Goal: Check status

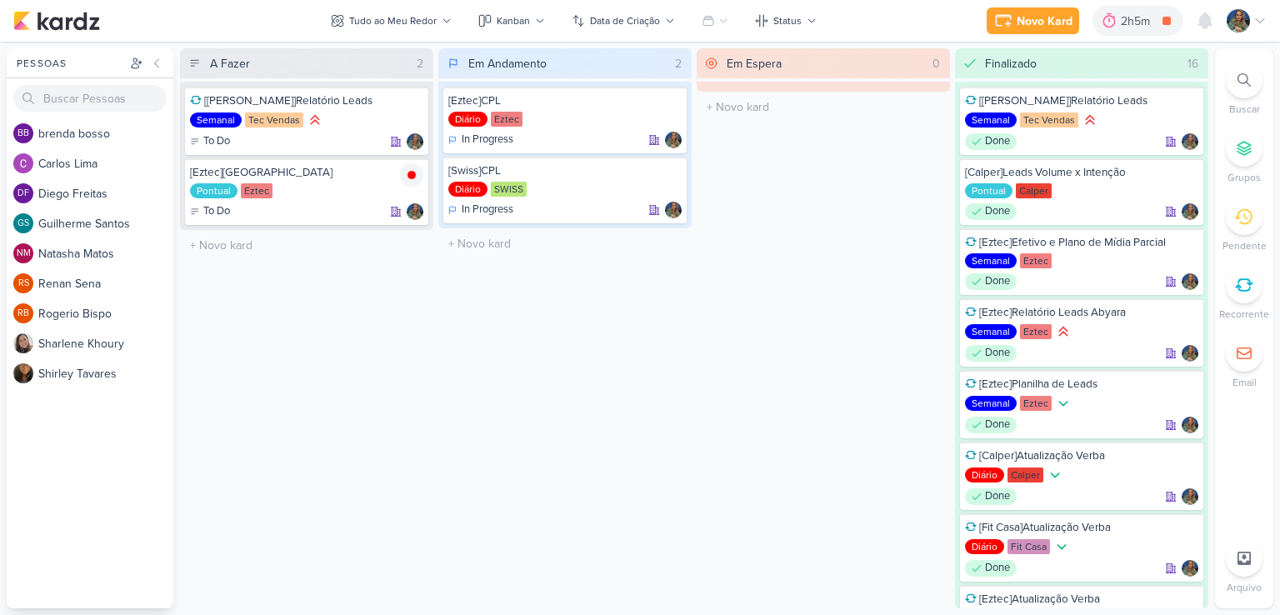
click at [1121, 26] on div "2h5m" at bounding box center [1138, 20] width 34 height 17
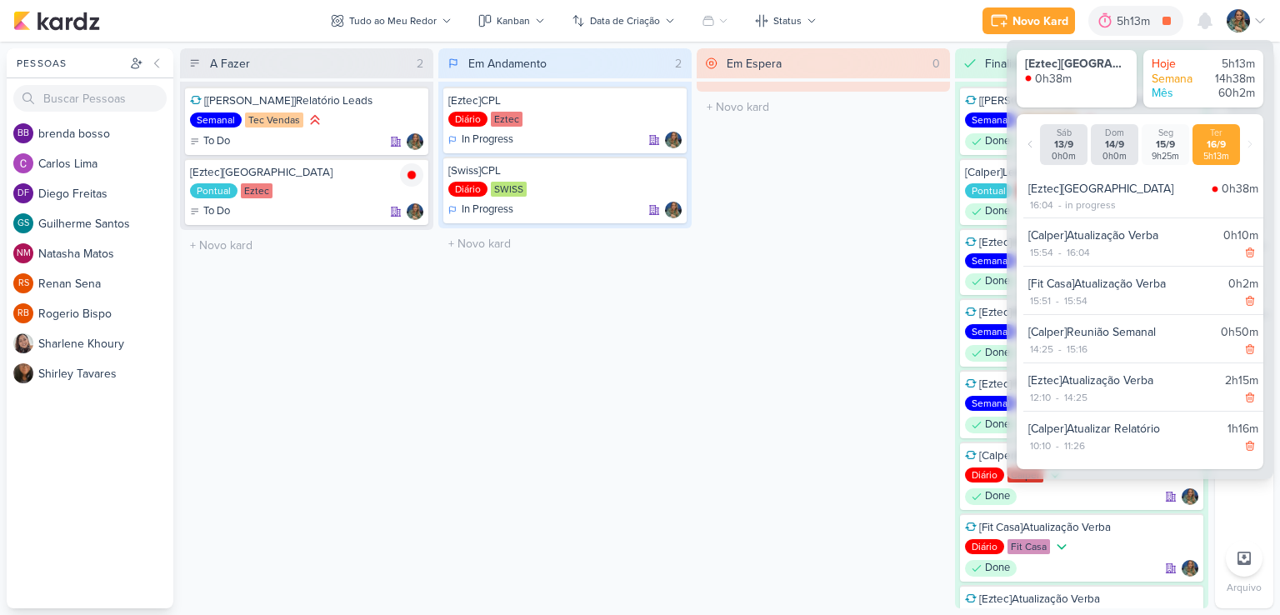
click at [1120, 26] on div "5h13m" at bounding box center [1136, 20] width 38 height 17
click at [1110, 21] on icon at bounding box center [1105, 20] width 12 height 15
click at [902, 239] on div "Em Espera 0 O título do kard deve ter menos que 100 caracteres" at bounding box center [823, 328] width 253 height 560
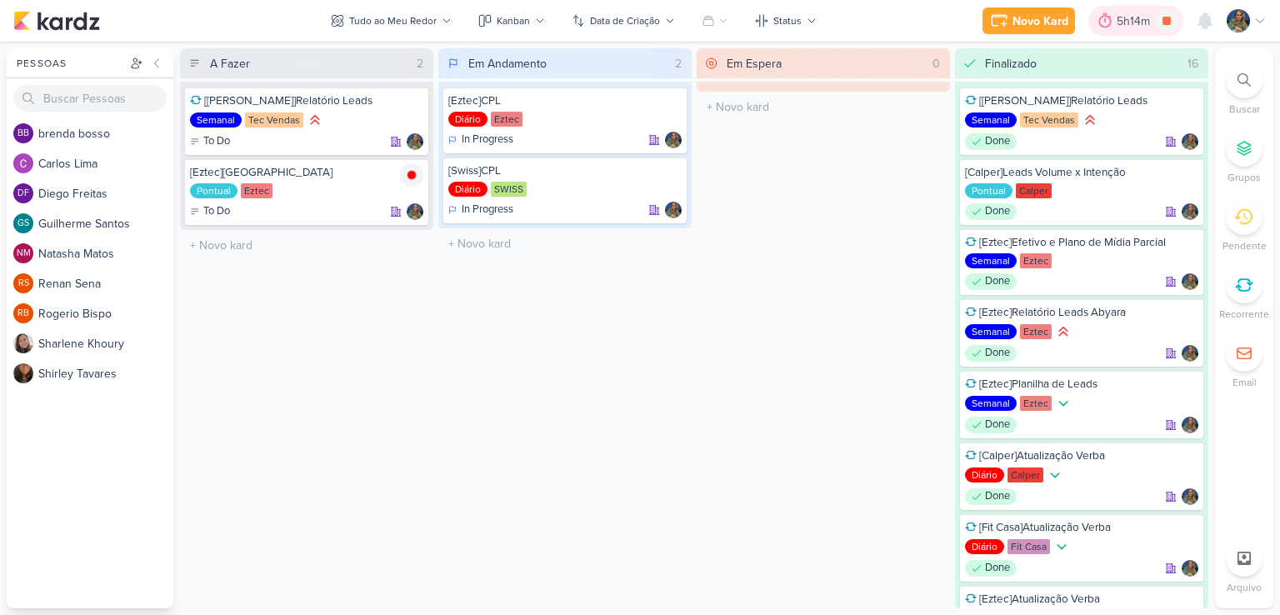
click at [1132, 26] on div "5h14m" at bounding box center [1136, 20] width 38 height 17
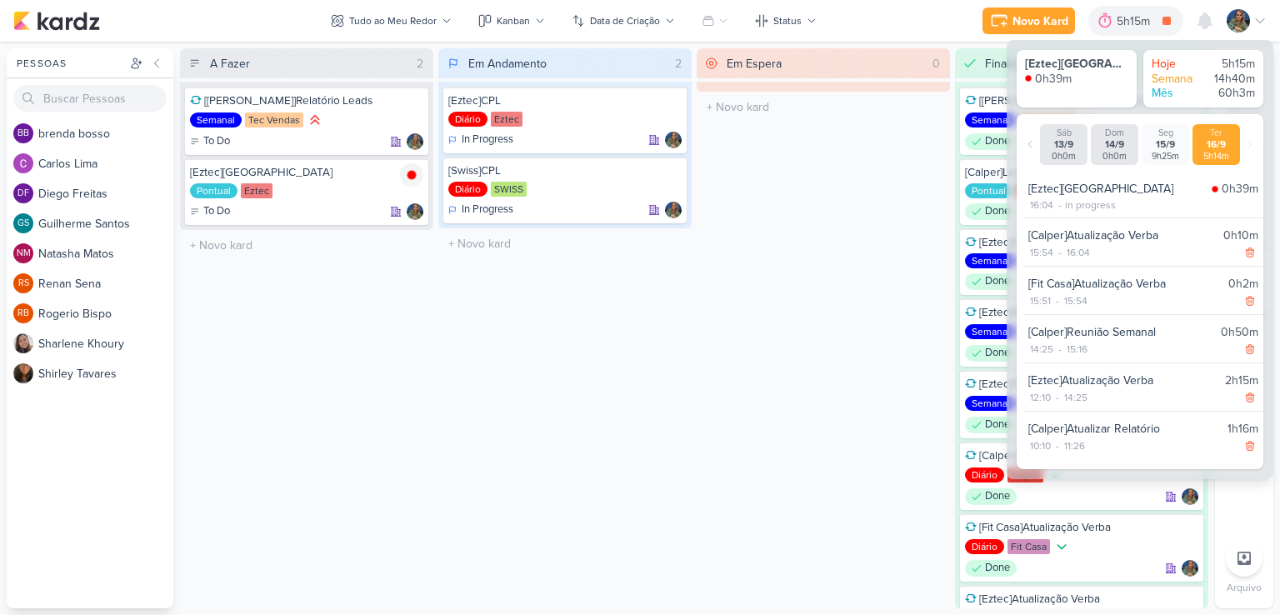
click at [910, 171] on div "Em Espera 0 O título do kard deve ter menos que 100 caracteres" at bounding box center [823, 328] width 253 height 560
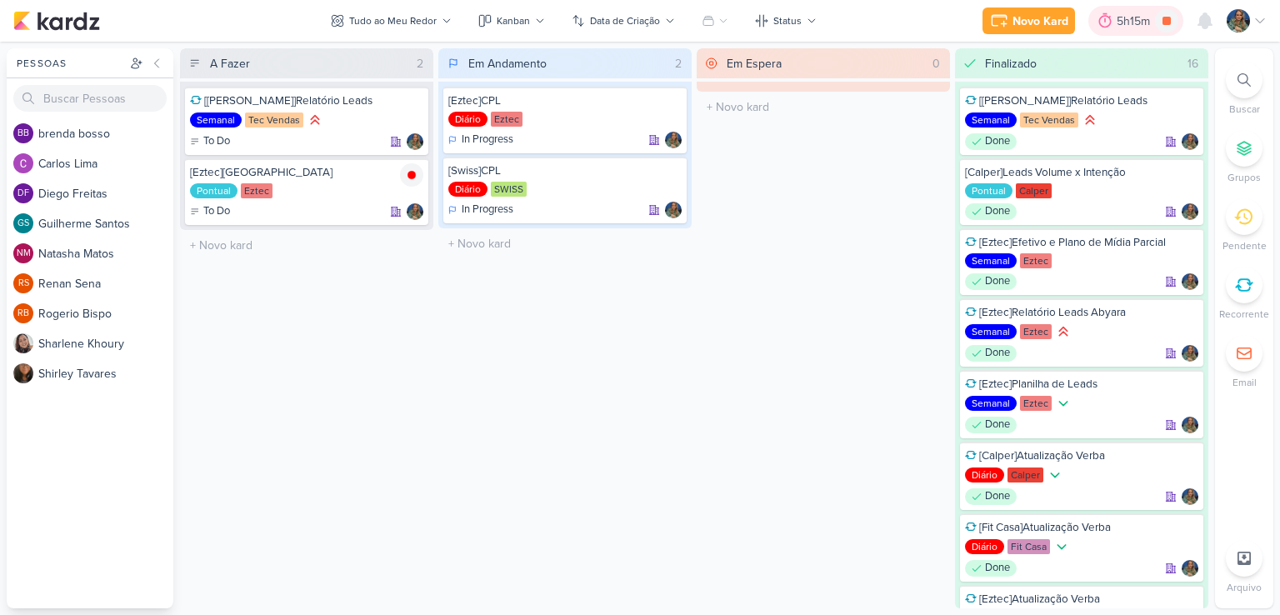
click at [1107, 22] on icon at bounding box center [1105, 20] width 17 height 17
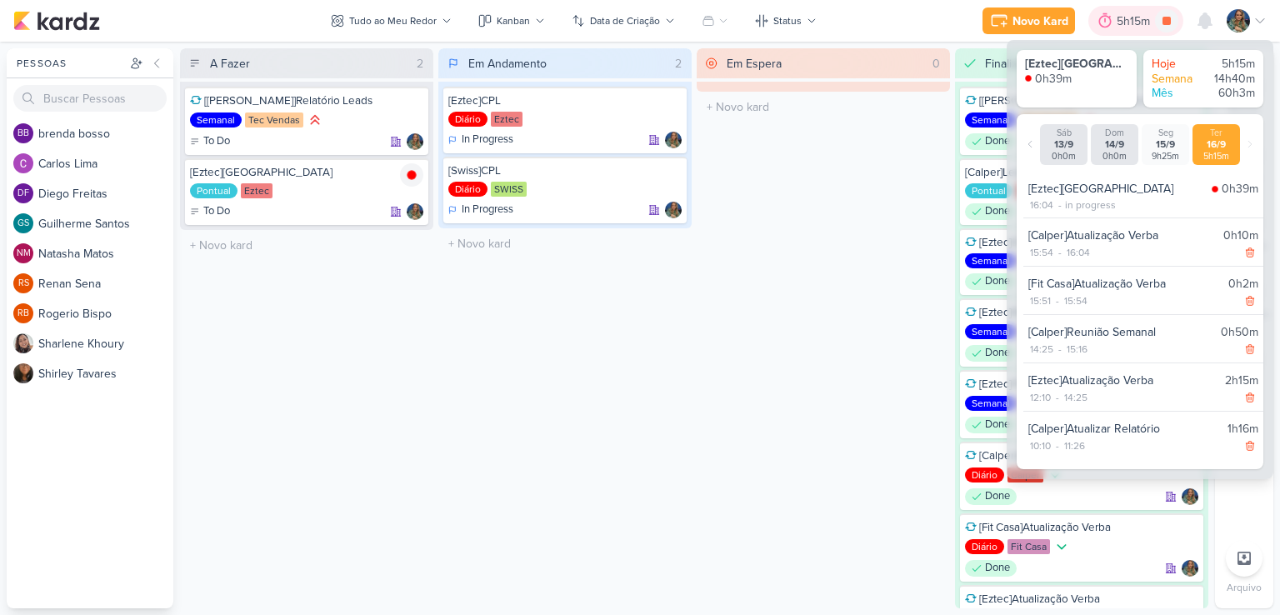
click at [1107, 22] on icon at bounding box center [1105, 20] width 17 height 17
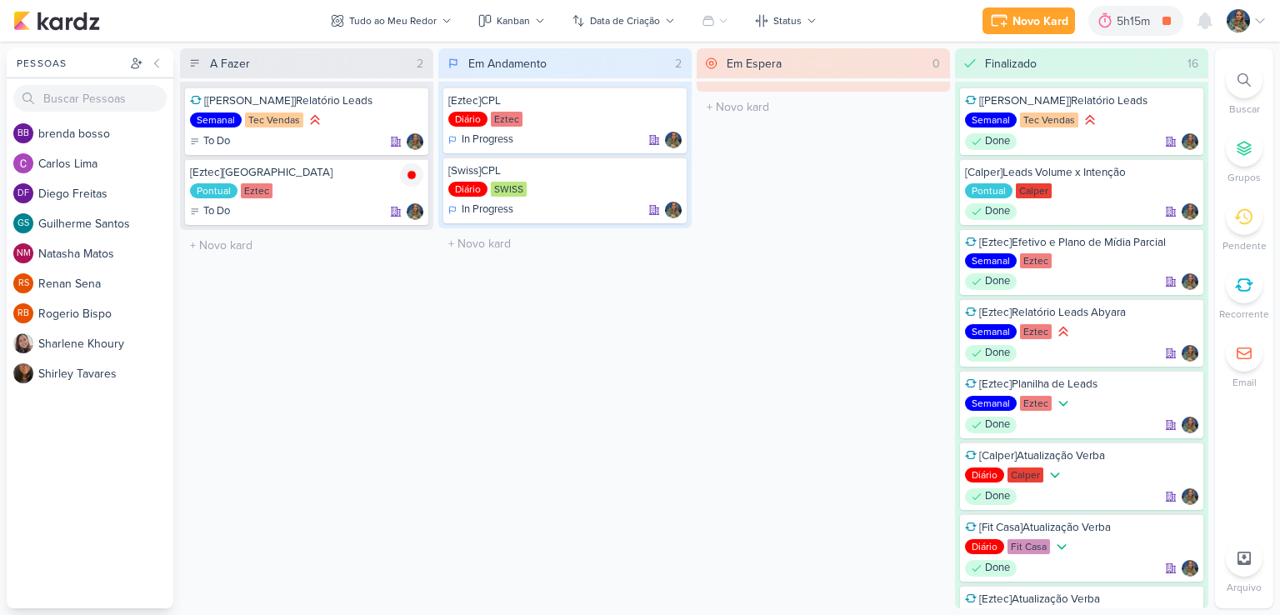
click at [719, 372] on div "Em Espera 0 O título do kard deve ter menos que 100 caracteres" at bounding box center [823, 328] width 253 height 560
click at [1111, 27] on icon at bounding box center [1105, 20] width 17 height 17
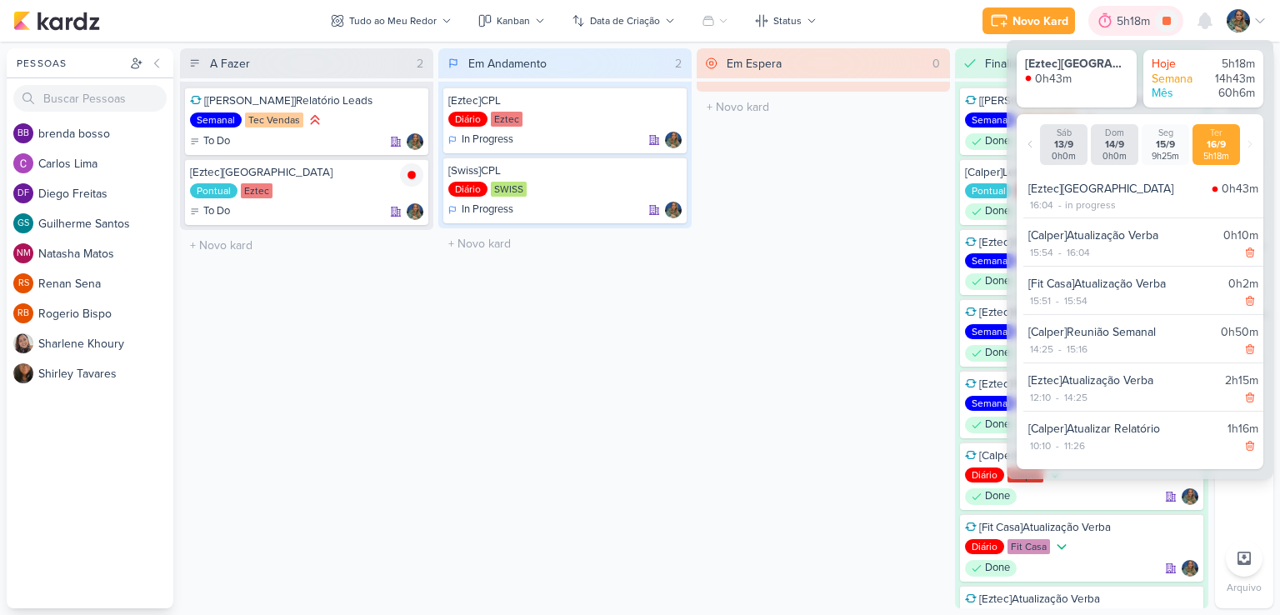
click at [1110, 27] on icon at bounding box center [1105, 20] width 17 height 17
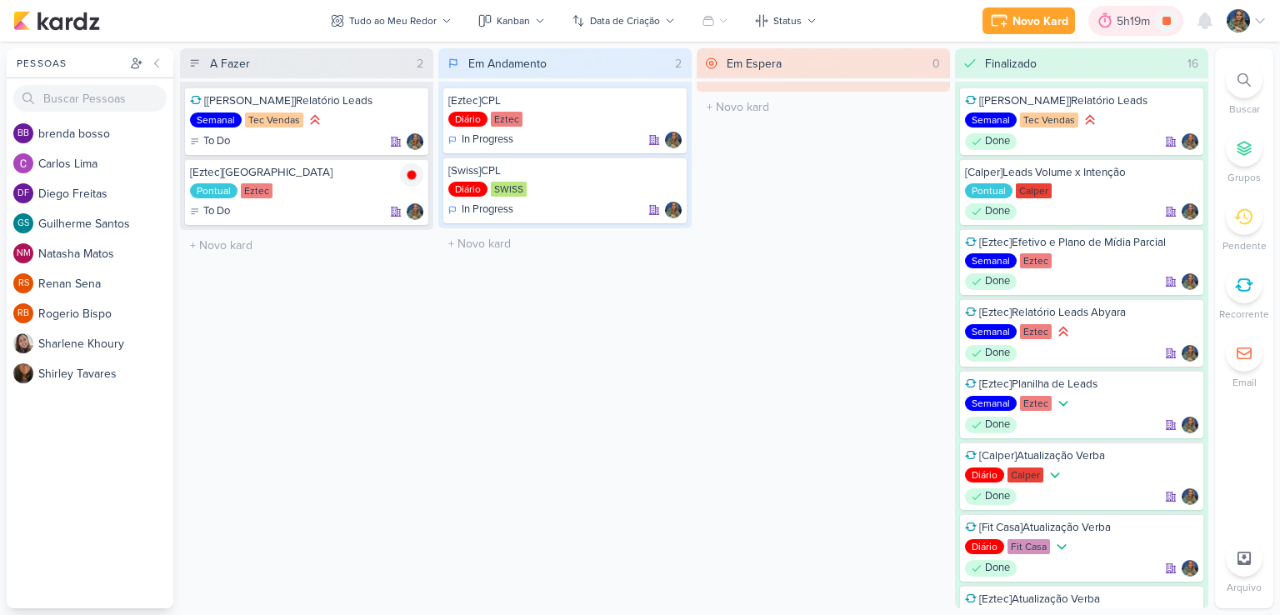
click at [1128, 23] on div "5h19m" at bounding box center [1136, 20] width 38 height 17
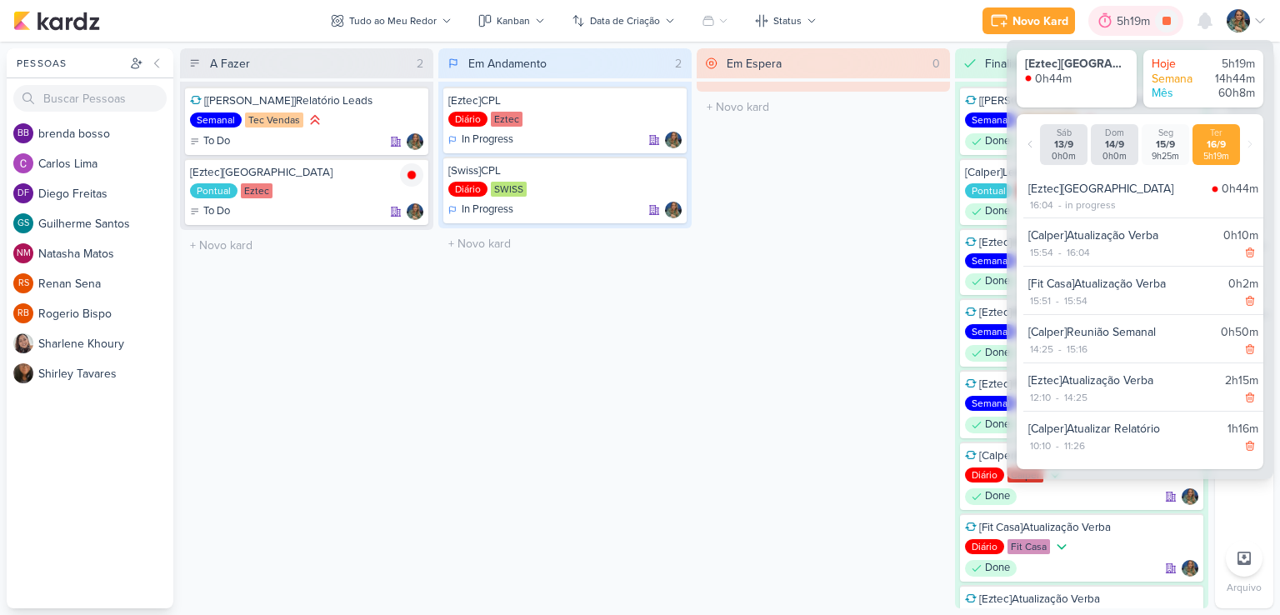
click at [1128, 23] on div "5h19m" at bounding box center [1136, 20] width 38 height 17
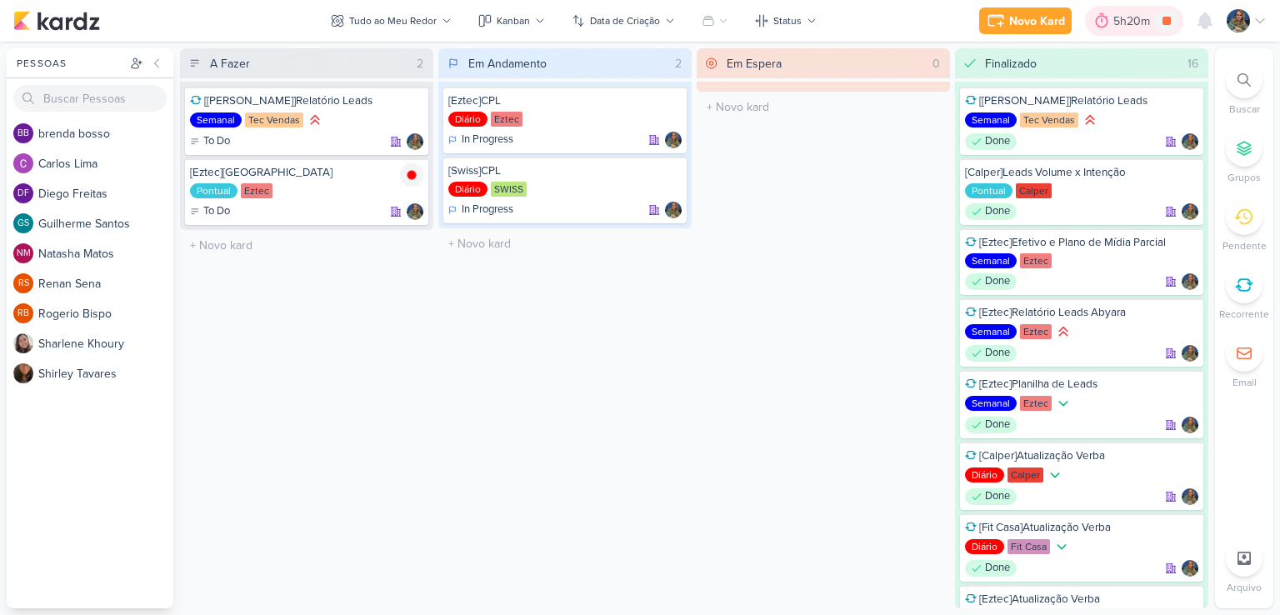
click at [1105, 14] on icon at bounding box center [1101, 20] width 17 height 17
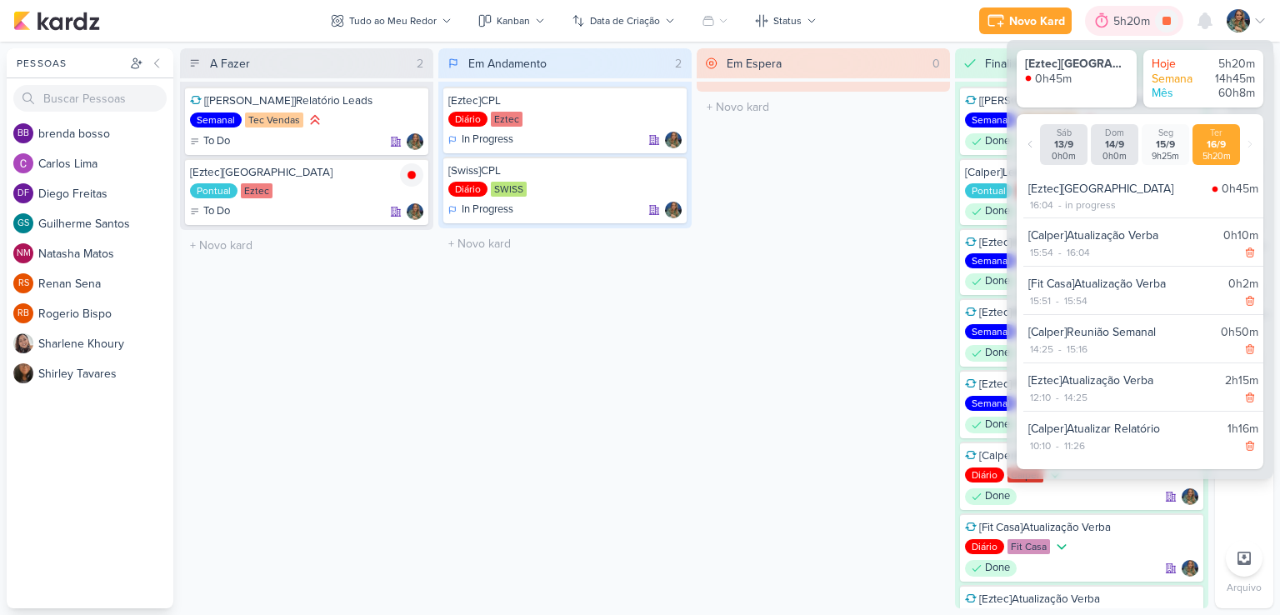
click at [1105, 14] on icon at bounding box center [1101, 20] width 17 height 17
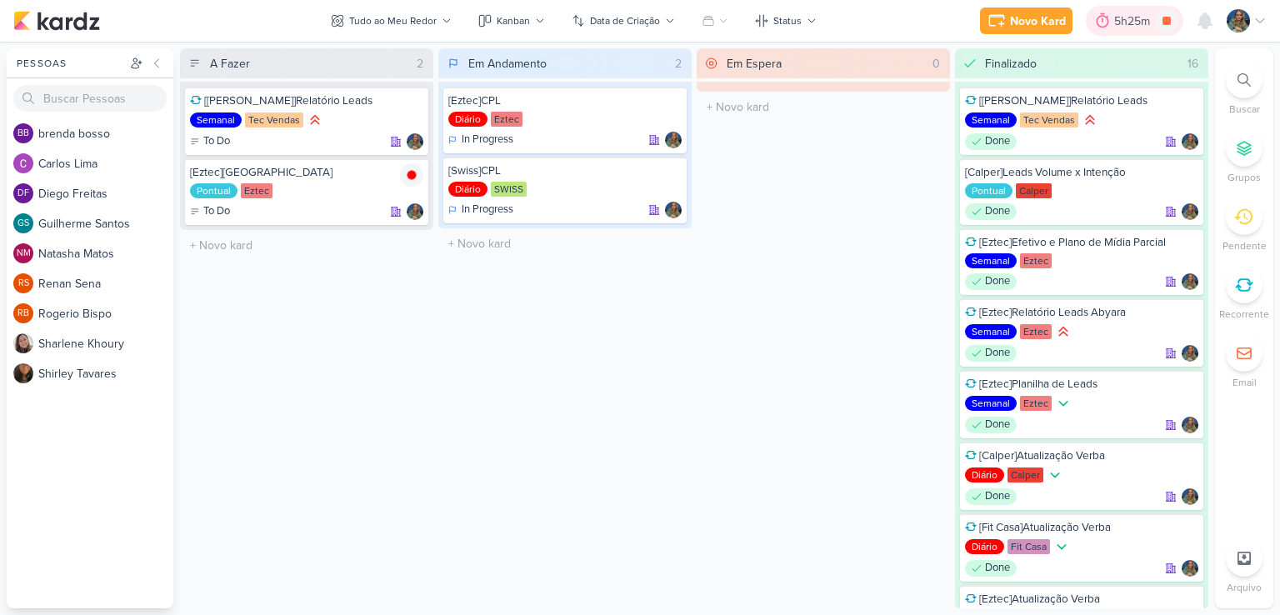
click at [1139, 25] on div "5h25m" at bounding box center [1134, 20] width 41 height 17
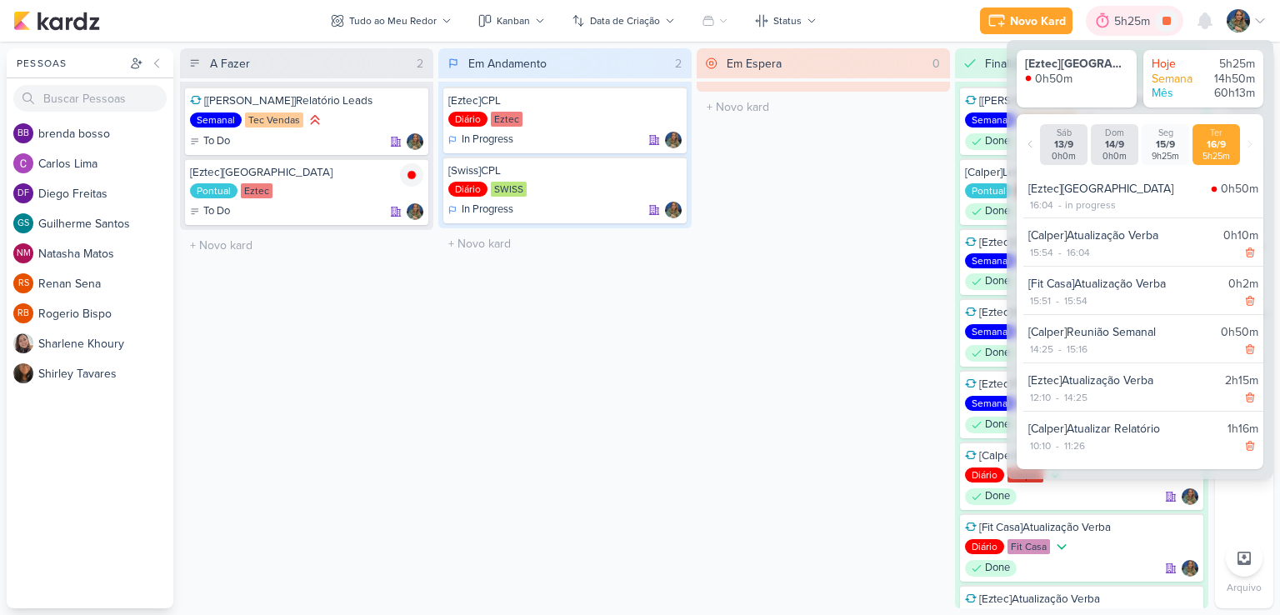
click at [1137, 25] on div "5h25m" at bounding box center [1134, 20] width 41 height 17
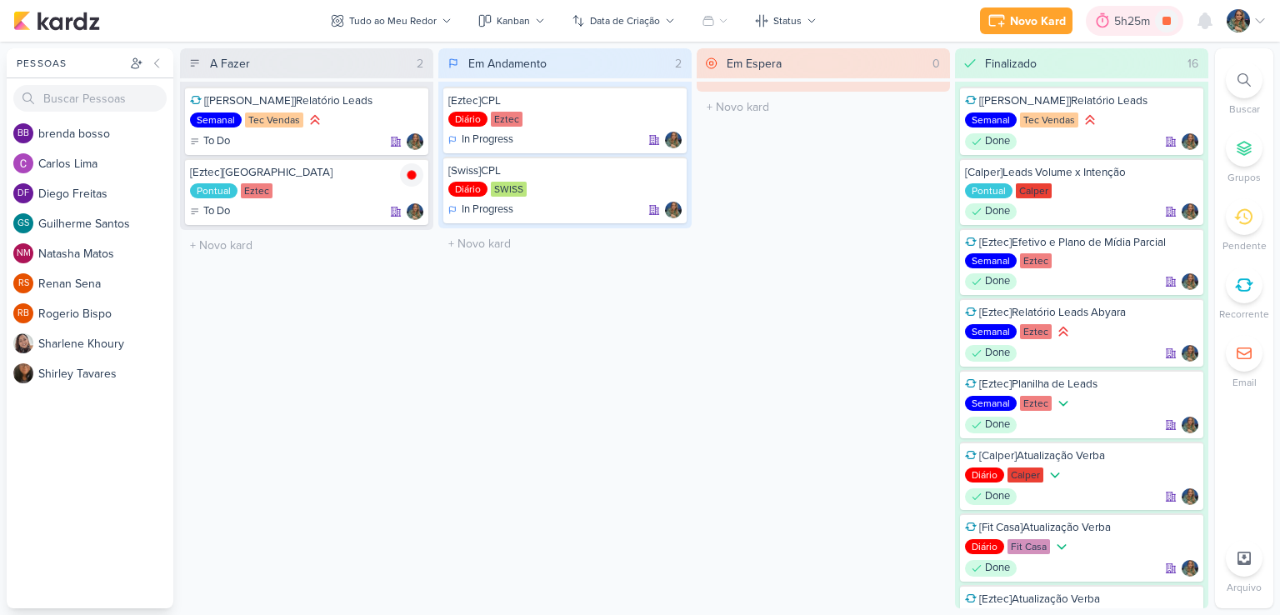
click at [1116, 20] on div "5h25m" at bounding box center [1134, 20] width 41 height 17
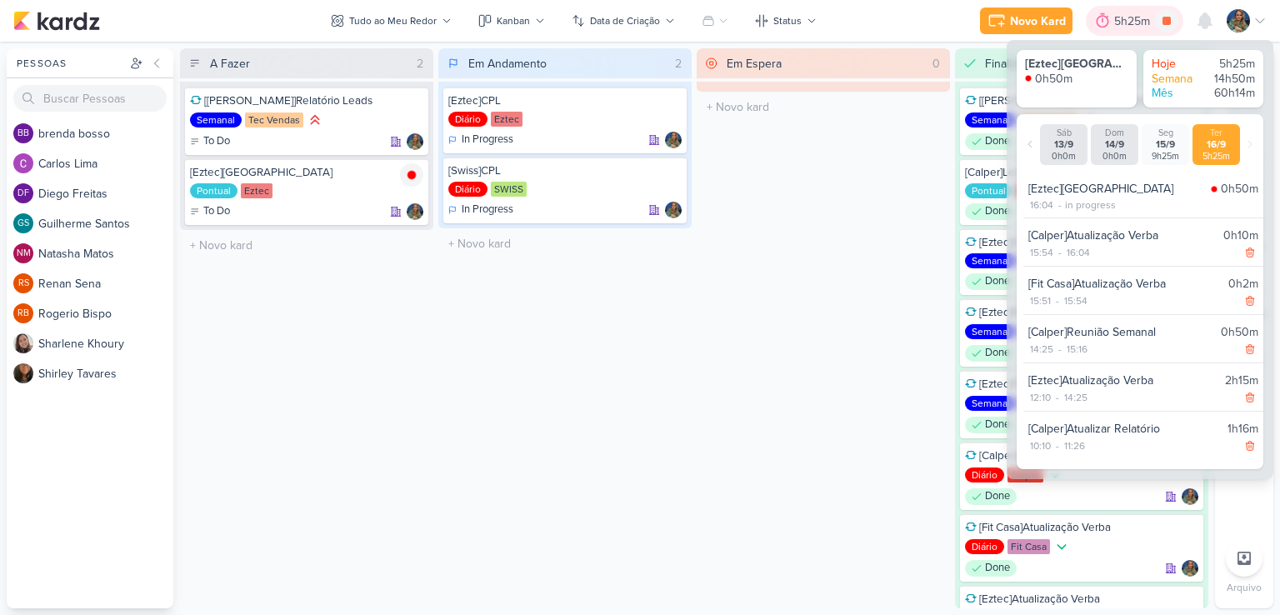
click at [1116, 20] on div "5h25m" at bounding box center [1134, 20] width 41 height 17
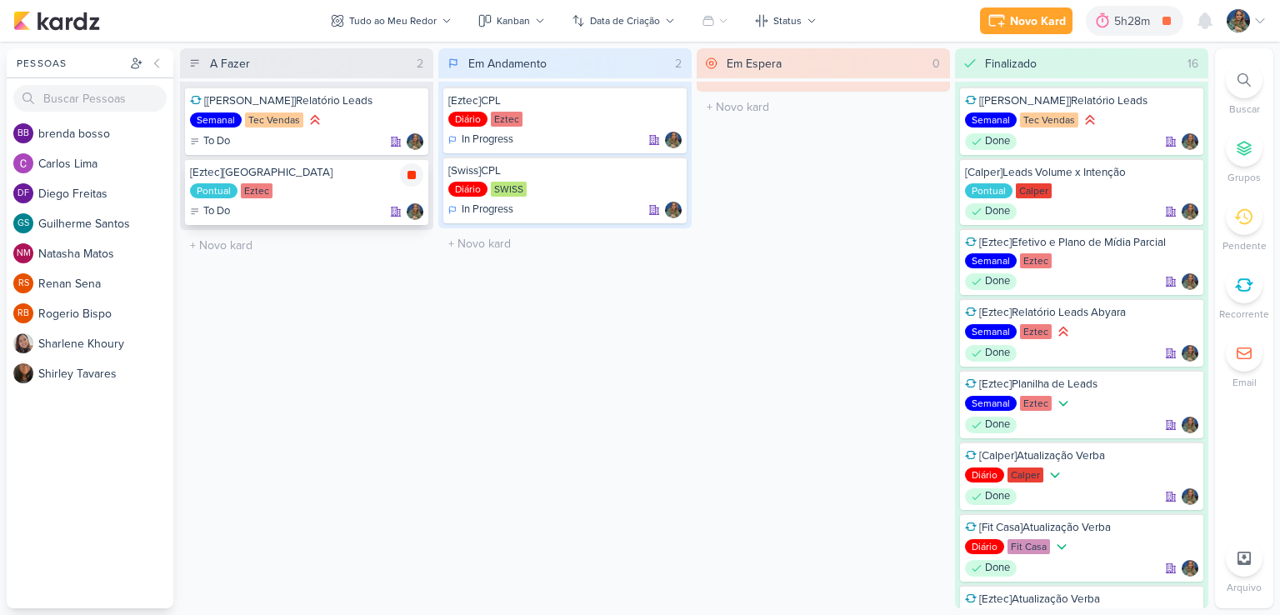
click at [410, 174] on icon at bounding box center [411, 175] width 8 height 8
